Goal: Use online tool/utility

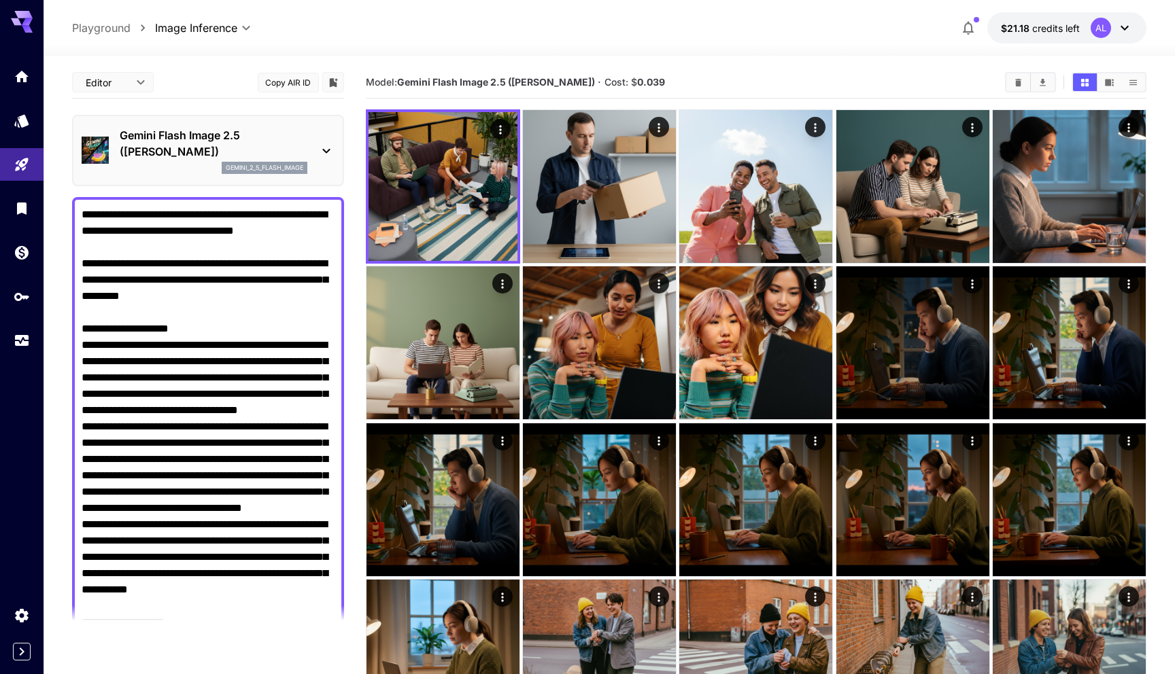
scroll to position [1667, 0]
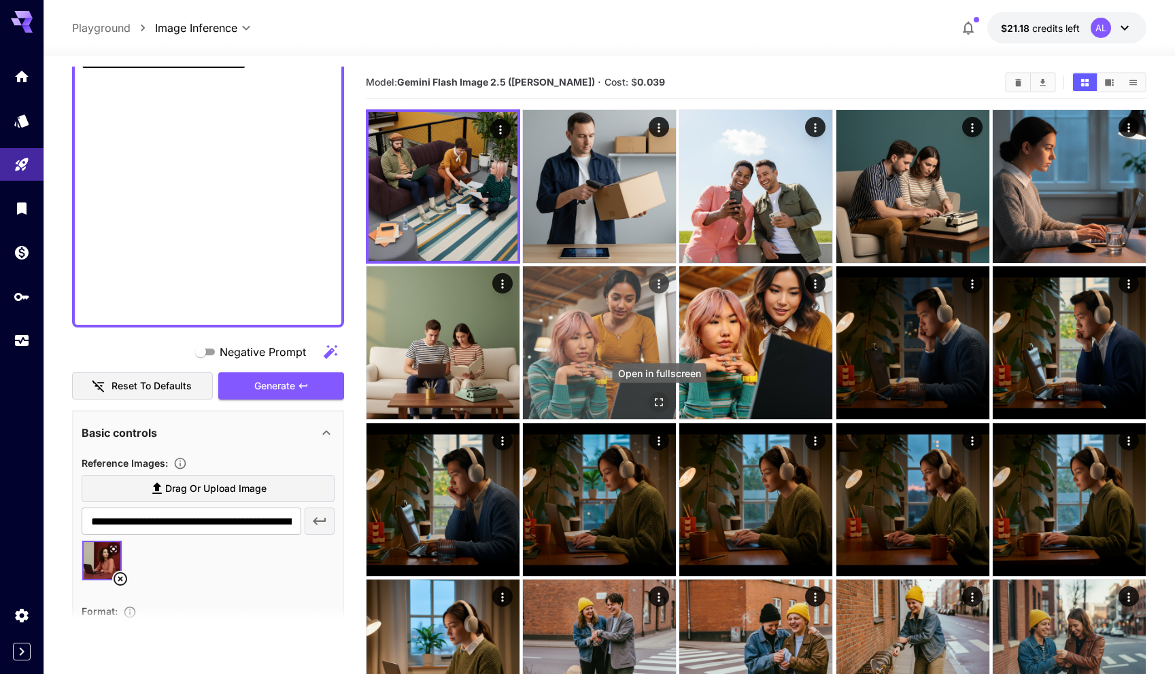
click at [655, 401] on icon "Open in fullscreen" at bounding box center [659, 403] width 8 height 8
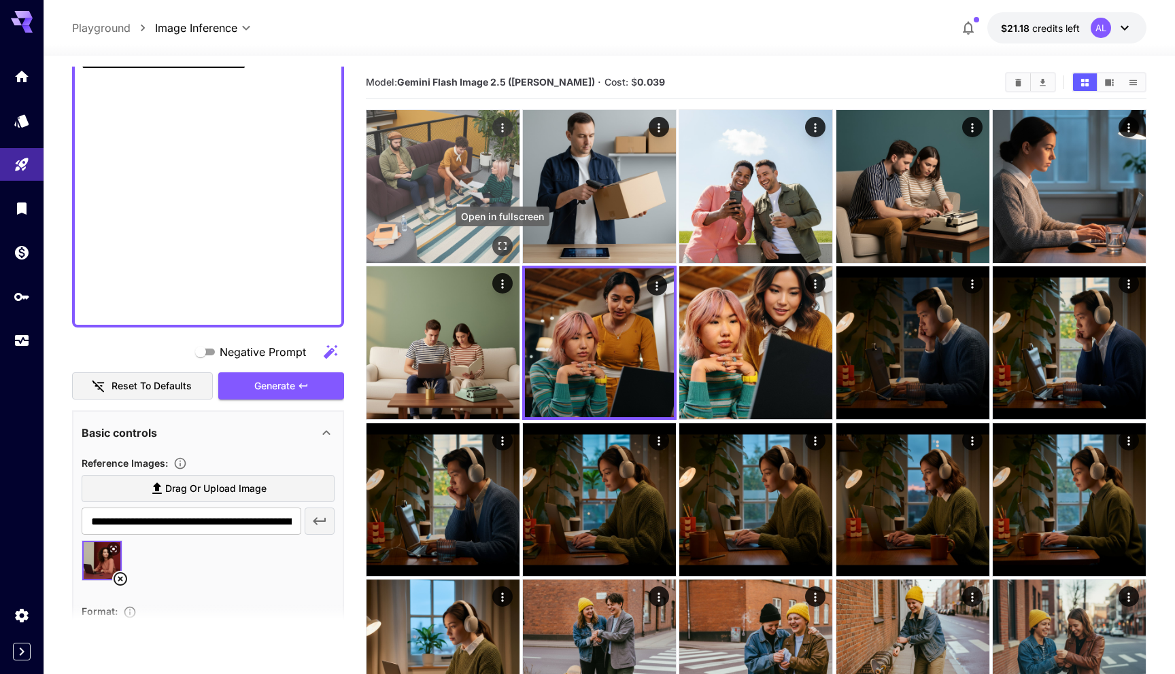
click at [498, 248] on icon "Open in fullscreen" at bounding box center [502, 246] width 8 height 8
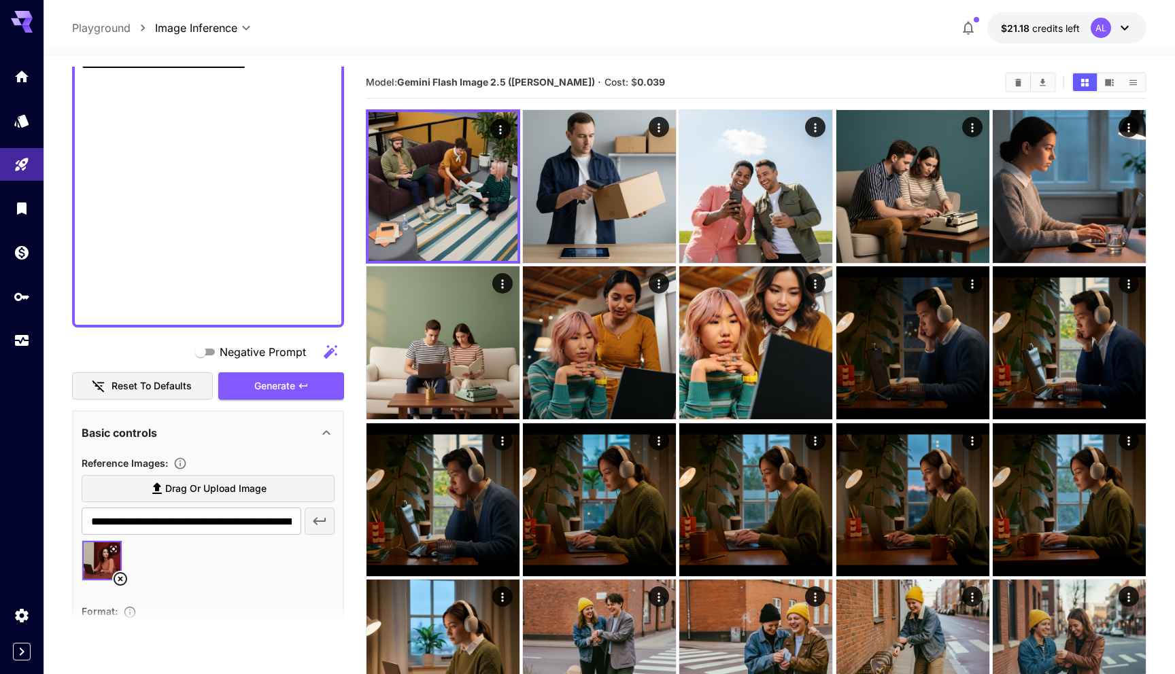
click at [120, 583] on icon at bounding box center [120, 579] width 16 height 16
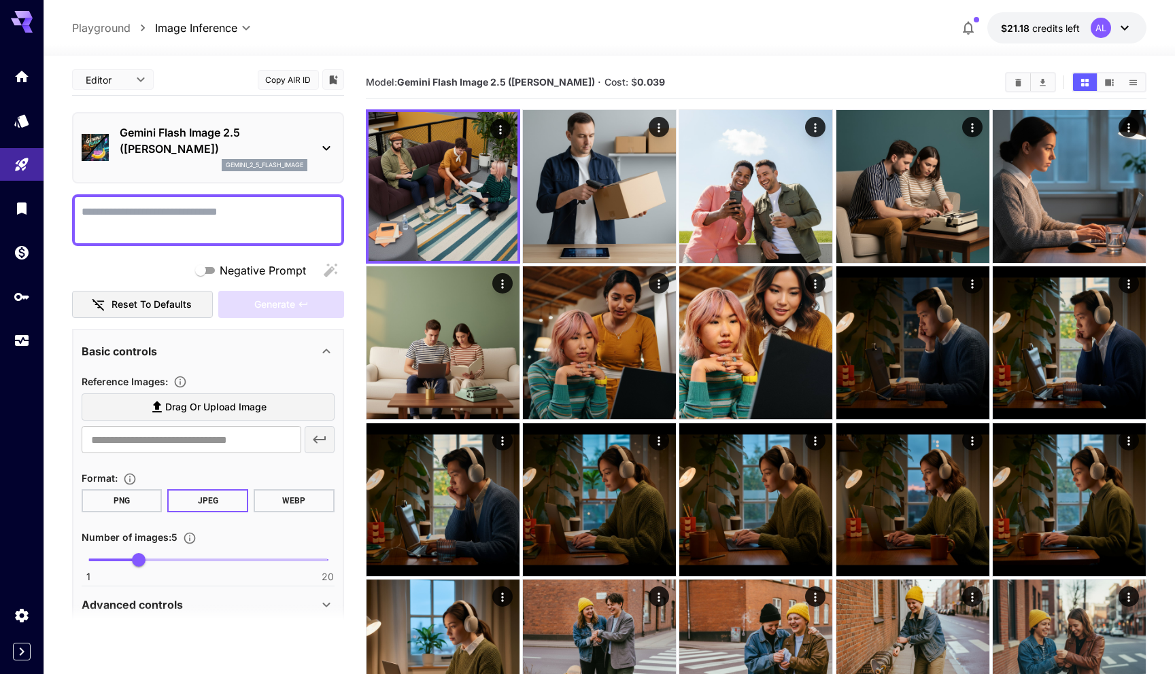
click at [919, 75] on section "Model: Gemini Flash Image 2.5 (Nano Banana) · Cost: $ 0.039" at bounding box center [680, 82] width 628 height 16
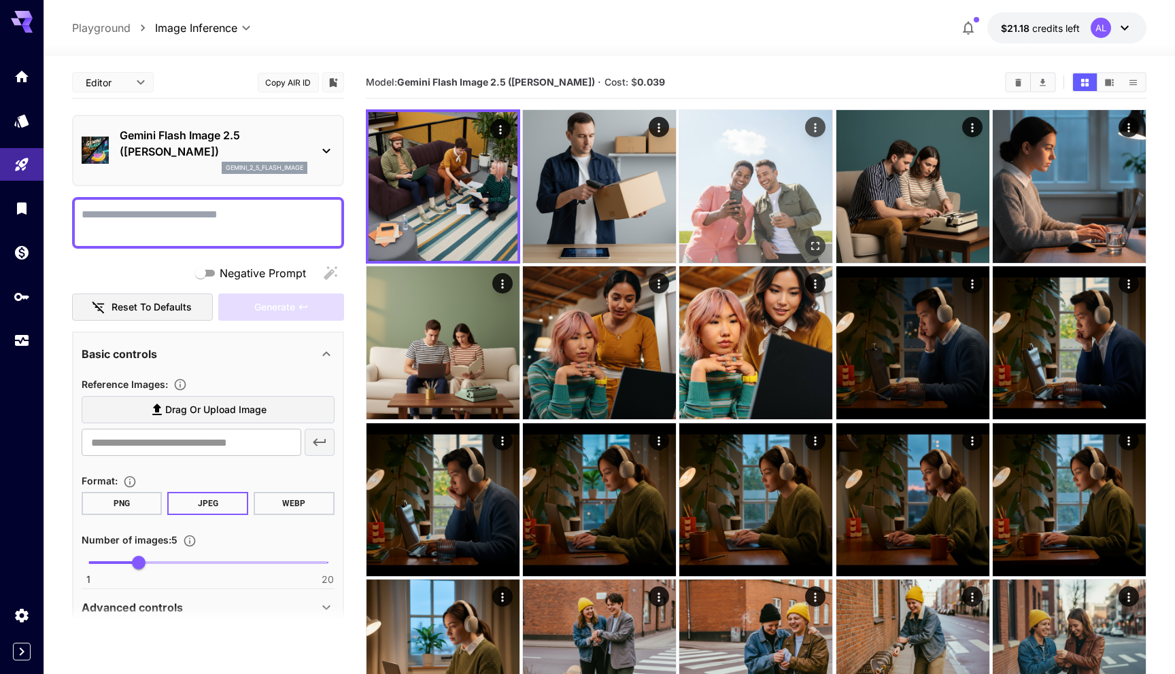
scroll to position [3, 0]
